Goal: Task Accomplishment & Management: Manage account settings

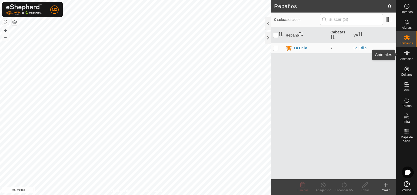
click at [406, 58] on font "Animales" at bounding box center [406, 59] width 13 height 4
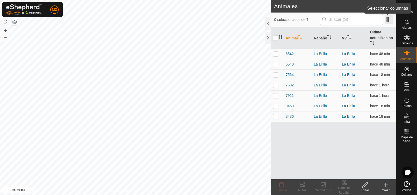
click at [390, 19] on span at bounding box center [388, 19] width 8 height 8
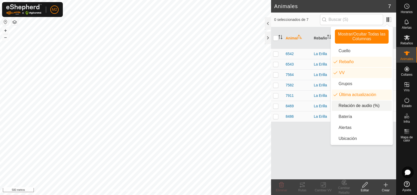
click at [345, 106] on li "Relación de audio (%)" at bounding box center [361, 105] width 60 height 10
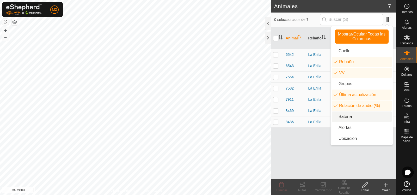
click at [341, 118] on li "Batería" at bounding box center [361, 116] width 60 height 10
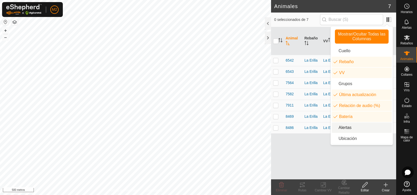
click at [343, 127] on li "Alertas" at bounding box center [361, 127] width 60 height 10
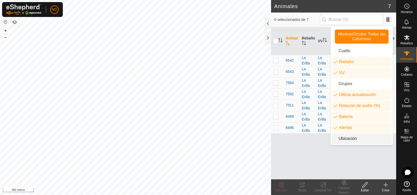
click at [341, 139] on li "Ubicación" at bounding box center [361, 138] width 60 height 10
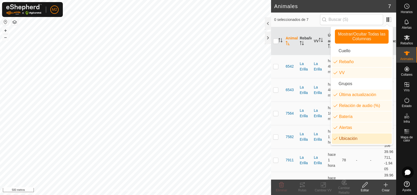
click at [343, 140] on li "Ubicación" at bounding box center [361, 138] width 60 height 10
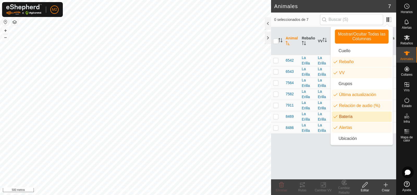
click at [309, 151] on div "Animal Rebaño VV Última actualización Relación de audio (%) Batería Alertas 654…" at bounding box center [333, 103] width 125 height 152
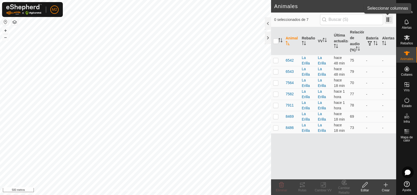
click at [388, 21] on span at bounding box center [388, 19] width 8 height 8
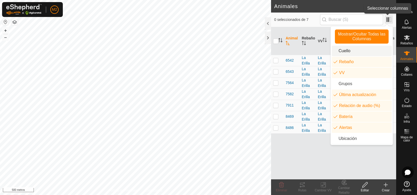
click at [387, 18] on span at bounding box center [388, 19] width 8 height 8
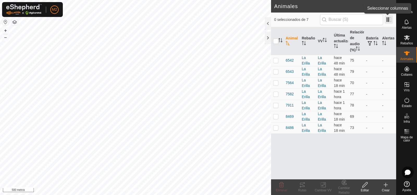
click at [389, 20] on span at bounding box center [388, 19] width 8 height 8
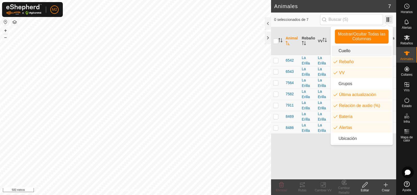
click at [389, 20] on span at bounding box center [388, 19] width 8 height 8
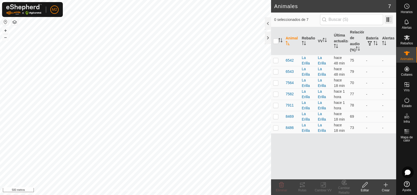
click at [389, 20] on span at bounding box center [388, 19] width 8 height 8
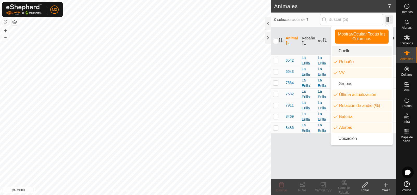
click at [389, 20] on span at bounding box center [388, 19] width 8 height 8
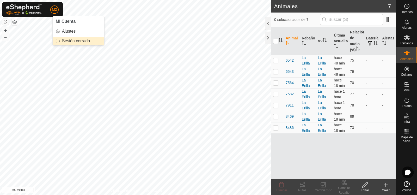
click at [69, 41] on link "Sesión cerrada" at bounding box center [79, 41] width 52 height 8
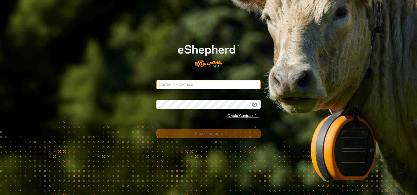
type input "[PERSON_NAME][EMAIL_ADDRESS][DOMAIN_NAME]"
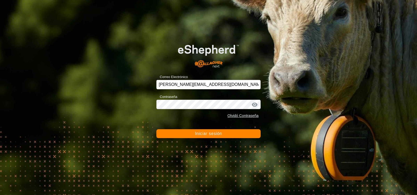
click at [201, 134] on font "Iniciar sesión" at bounding box center [208, 133] width 27 height 4
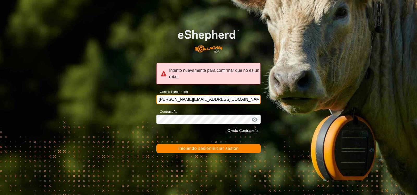
click at [189, 100] on input "[PERSON_NAME][EMAIL_ADDRESS][DOMAIN_NAME]" at bounding box center [208, 99] width 104 height 9
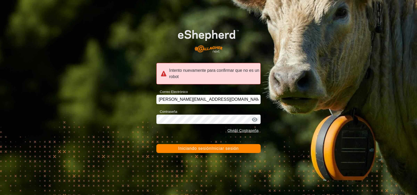
click at [203, 149] on font "Iniciando sesión" at bounding box center [194, 148] width 33 height 4
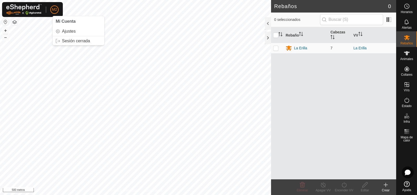
click at [53, 10] on font "M2" at bounding box center [54, 9] width 5 height 4
click at [67, 42] on link "Sesión cerrada" at bounding box center [79, 41] width 52 height 8
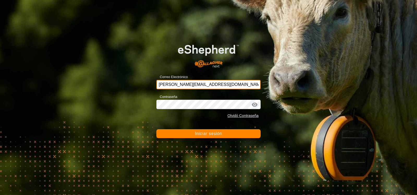
click at [203, 82] on input "[PERSON_NAME][EMAIL_ADDRESS][DOMAIN_NAME]" at bounding box center [208, 84] width 104 height 9
type input "[PERSON_NAME][EMAIL_ADDRESS][DOMAIN_NAME]"
click at [186, 135] on button "Iniciar sesión" at bounding box center [208, 133] width 104 height 9
